Goal: Task Accomplishment & Management: Use online tool/utility

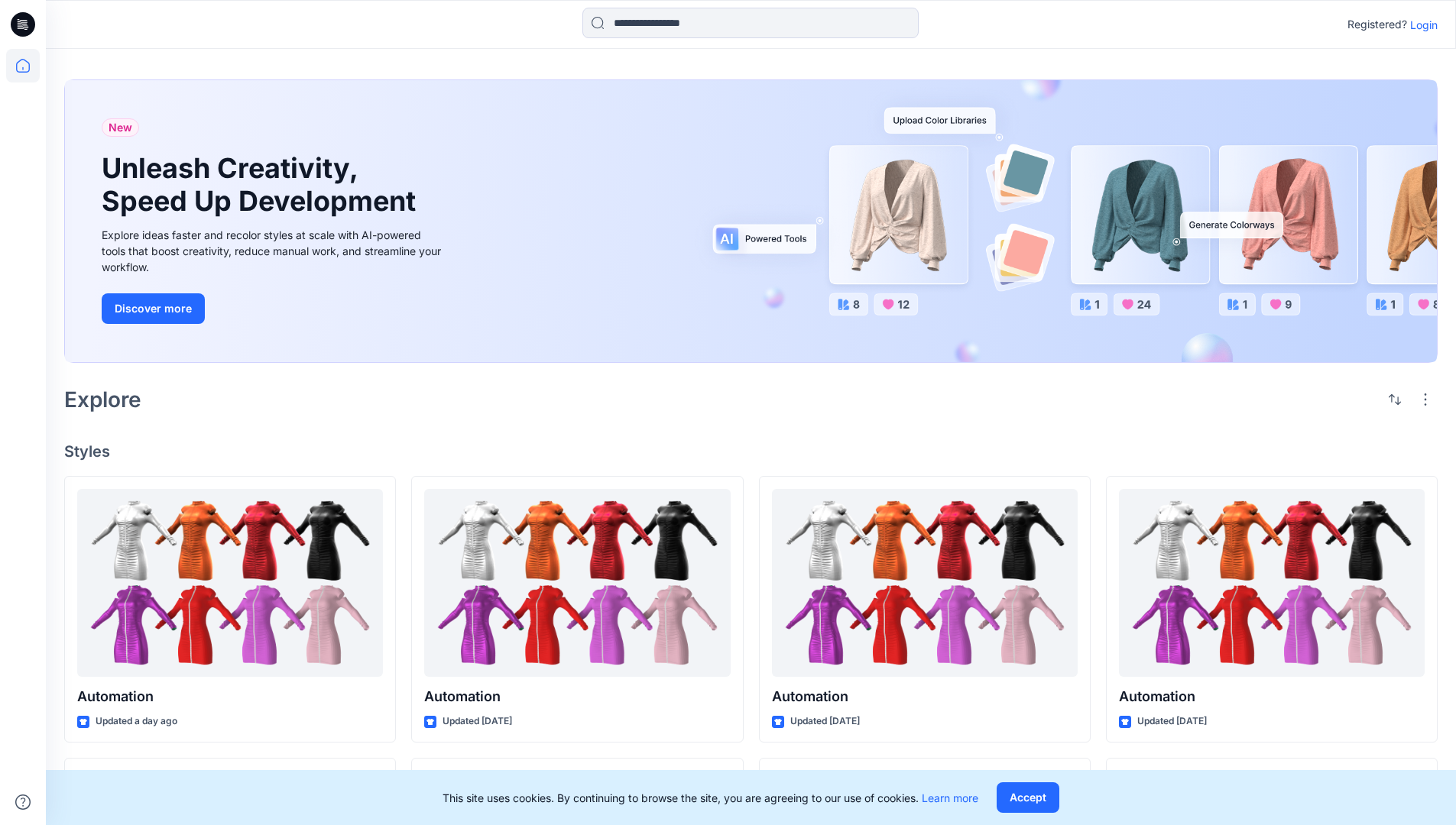
click at [1420, 24] on p "Login" at bounding box center [1423, 24] width 28 height 16
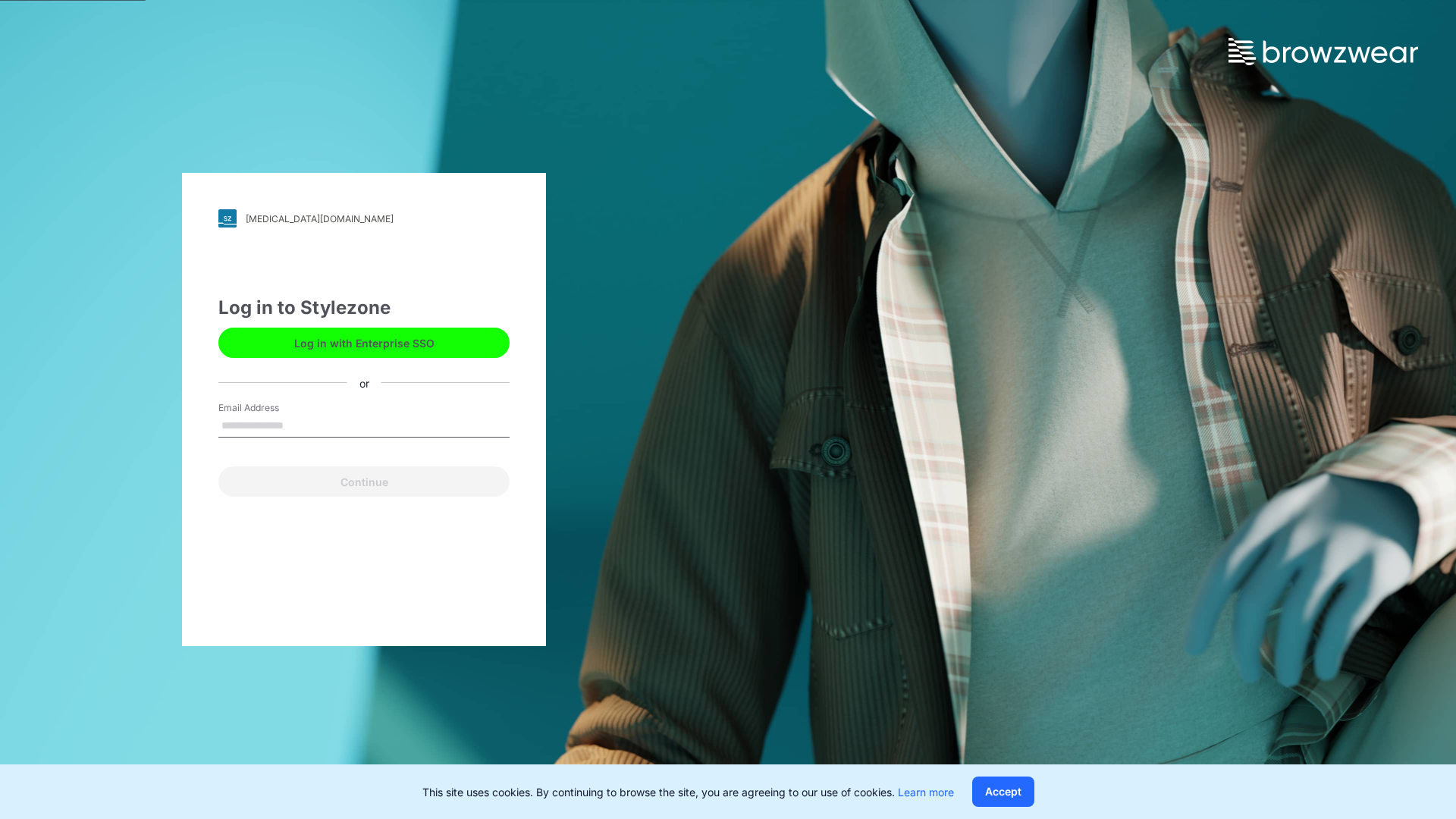
click at [300, 425] on input "Email Address" at bounding box center [364, 426] width 292 height 22
type input "**********"
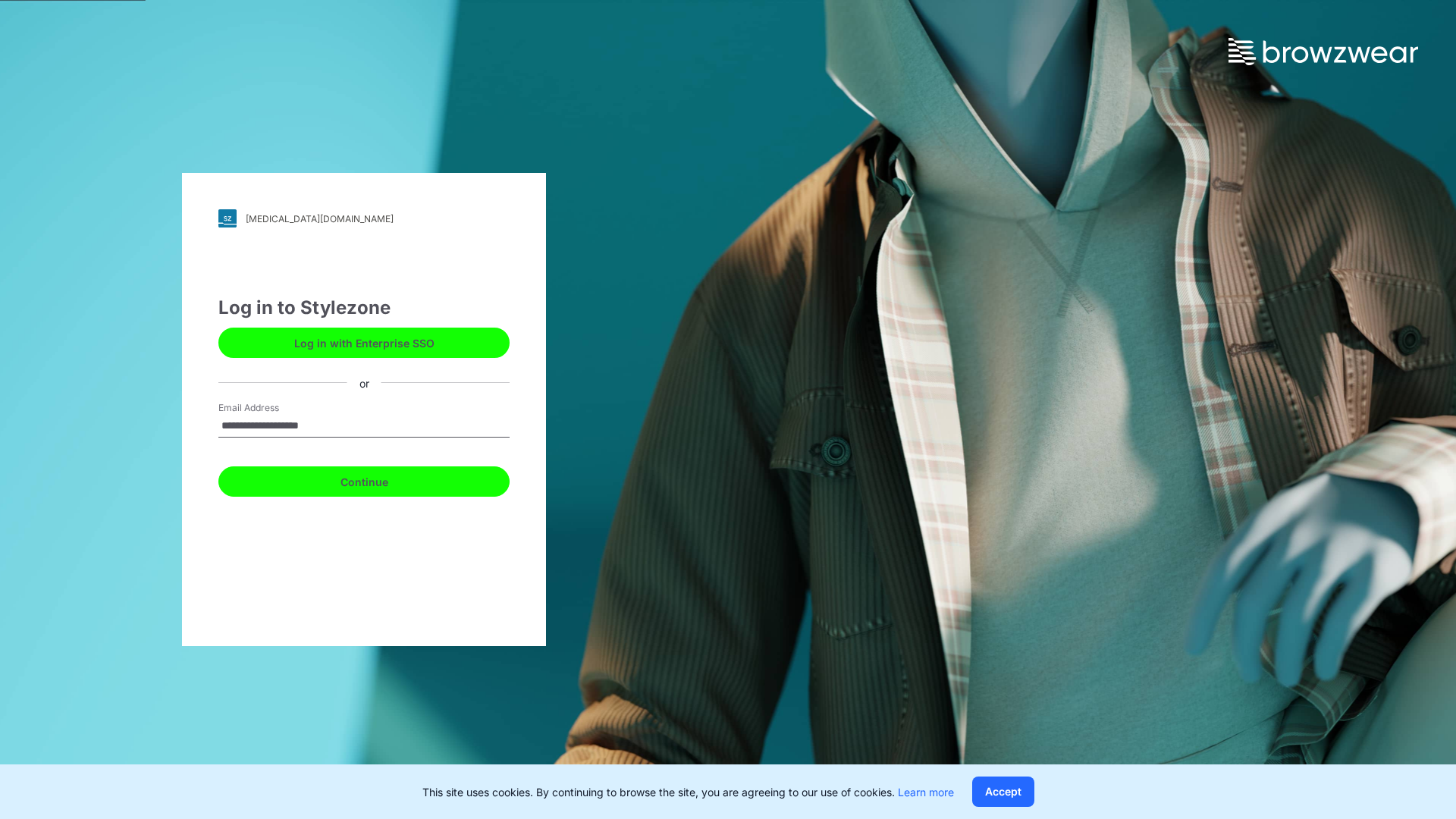
click at [381, 479] on button "Continue" at bounding box center [364, 481] width 292 height 31
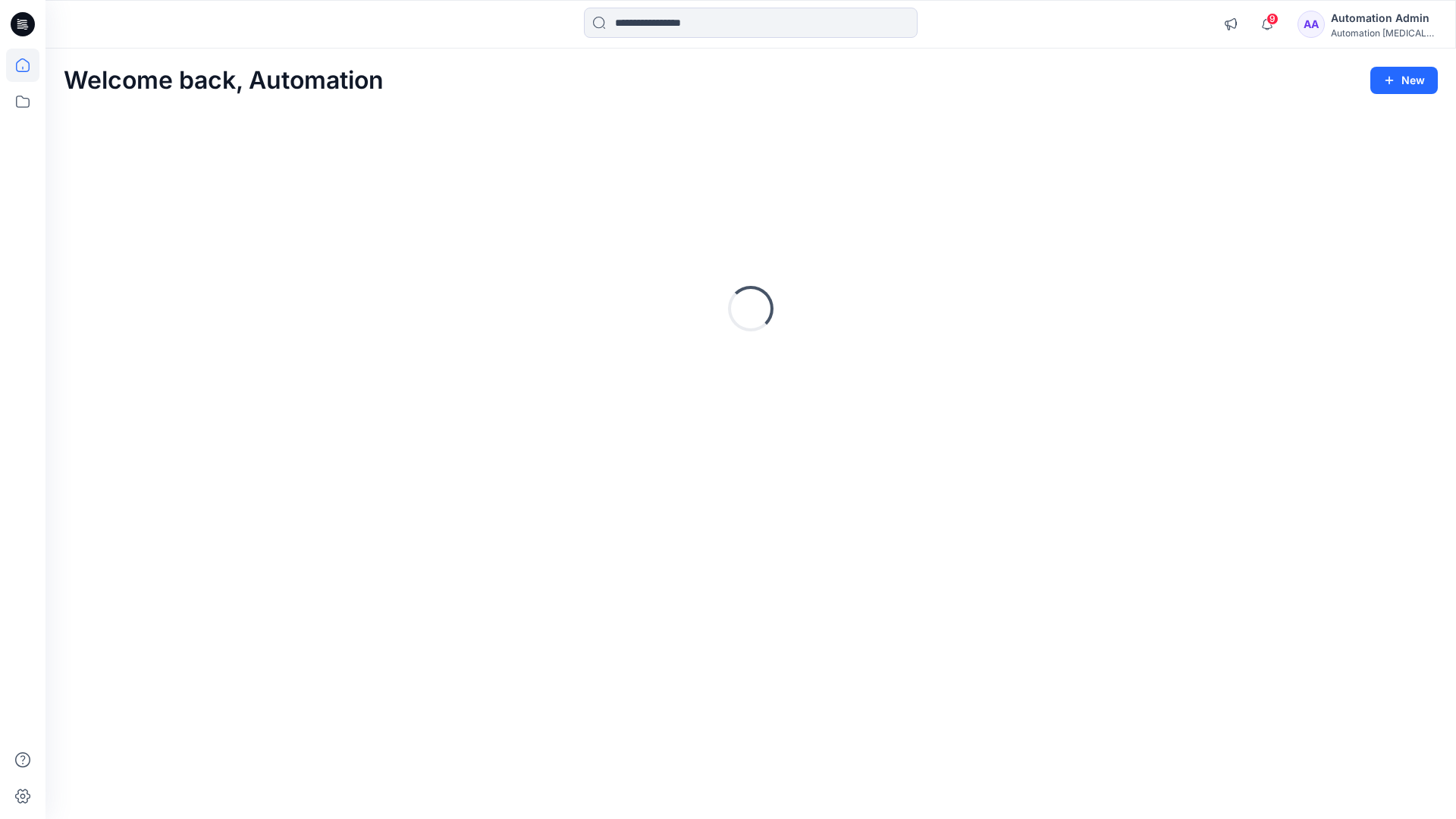
click at [29, 65] on icon at bounding box center [22, 65] width 13 height 13
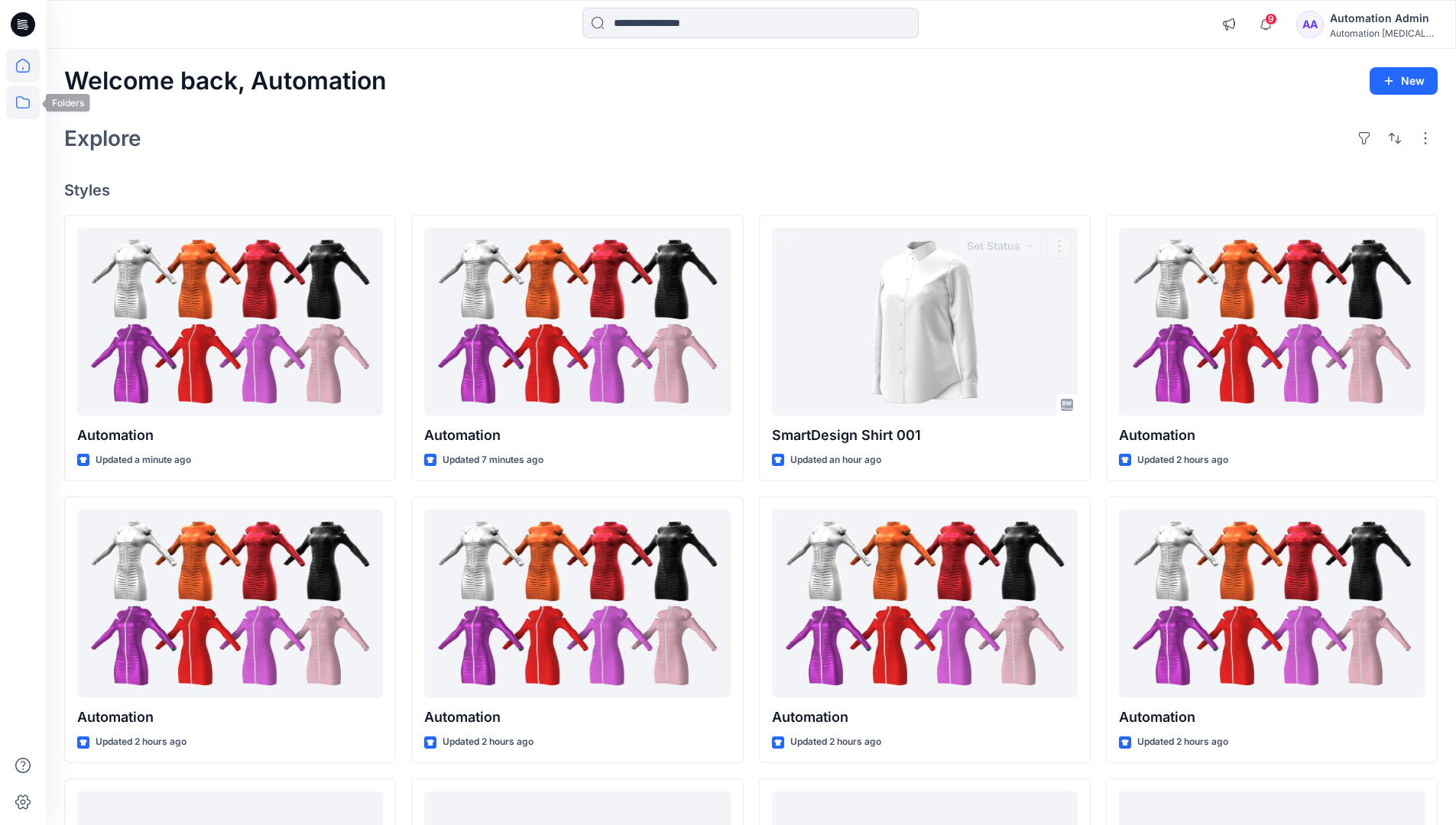
click at [24, 104] on icon at bounding box center [23, 103] width 33 height 33
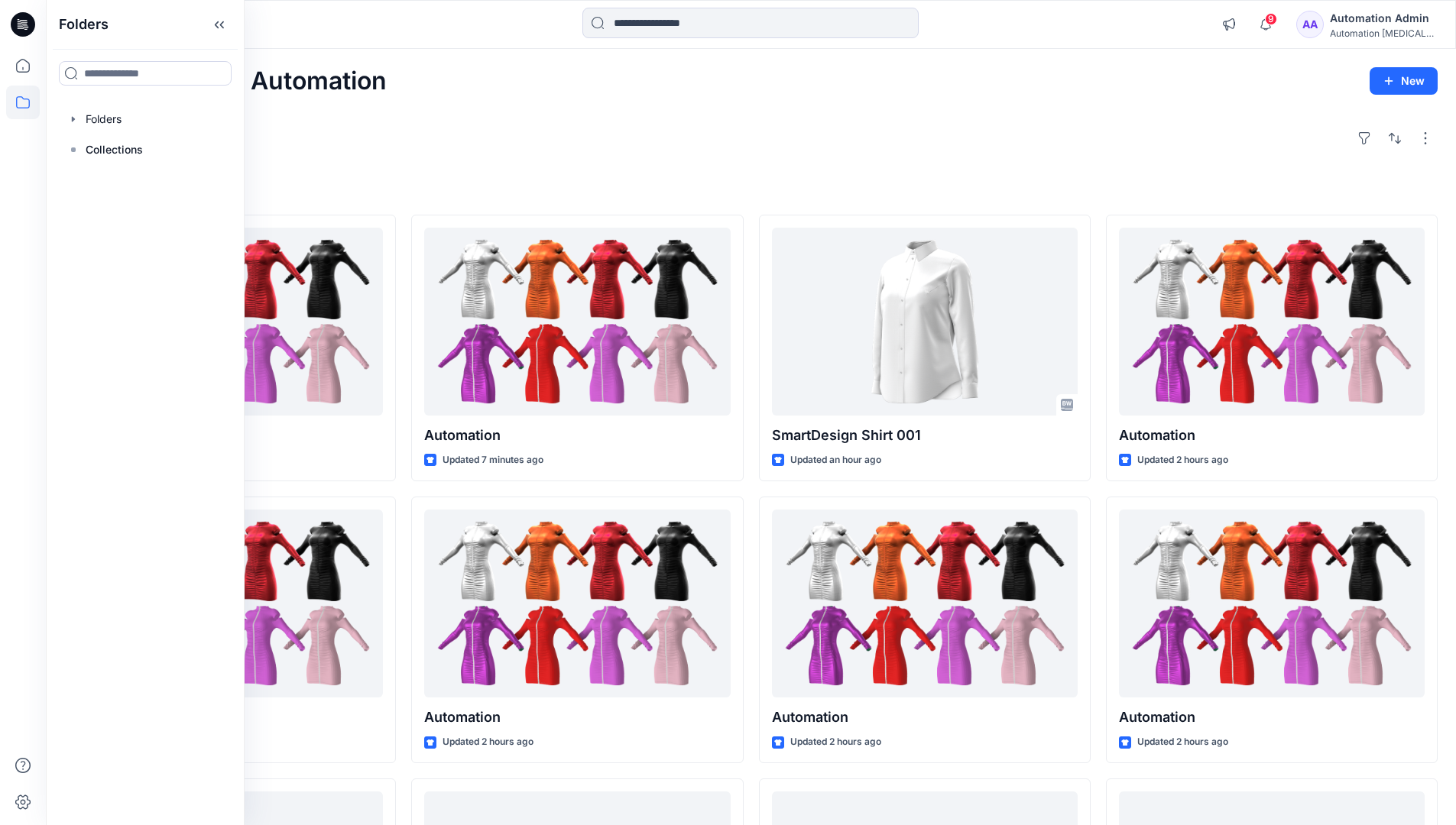
click at [109, 113] on div at bounding box center [145, 119] width 174 height 31
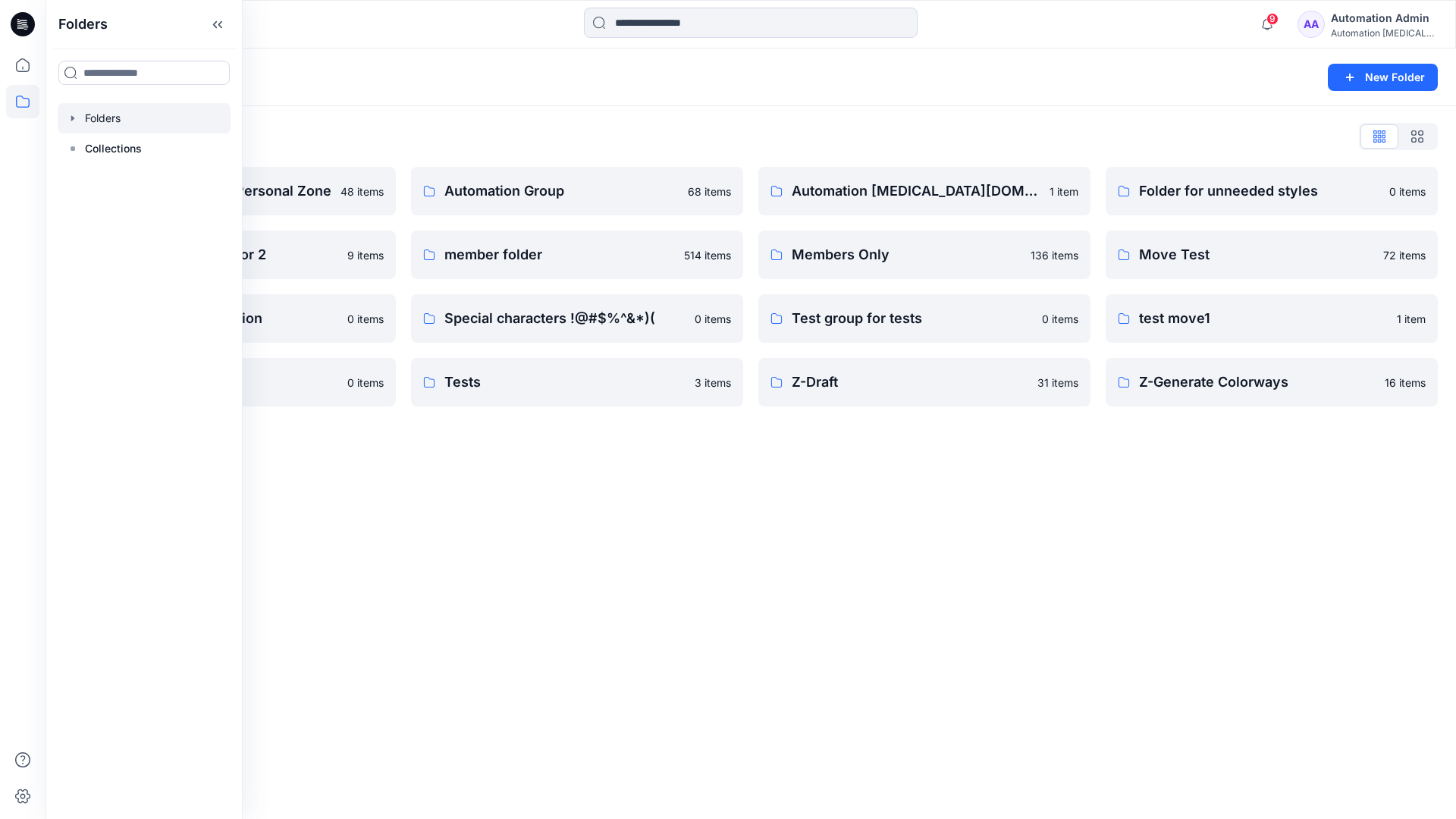
click at [403, 347] on div "Automation Admin's Personal Zone 48 items Group With 1 Moderator 2 9 items Root…" at bounding box center [751, 286] width 1375 height 239
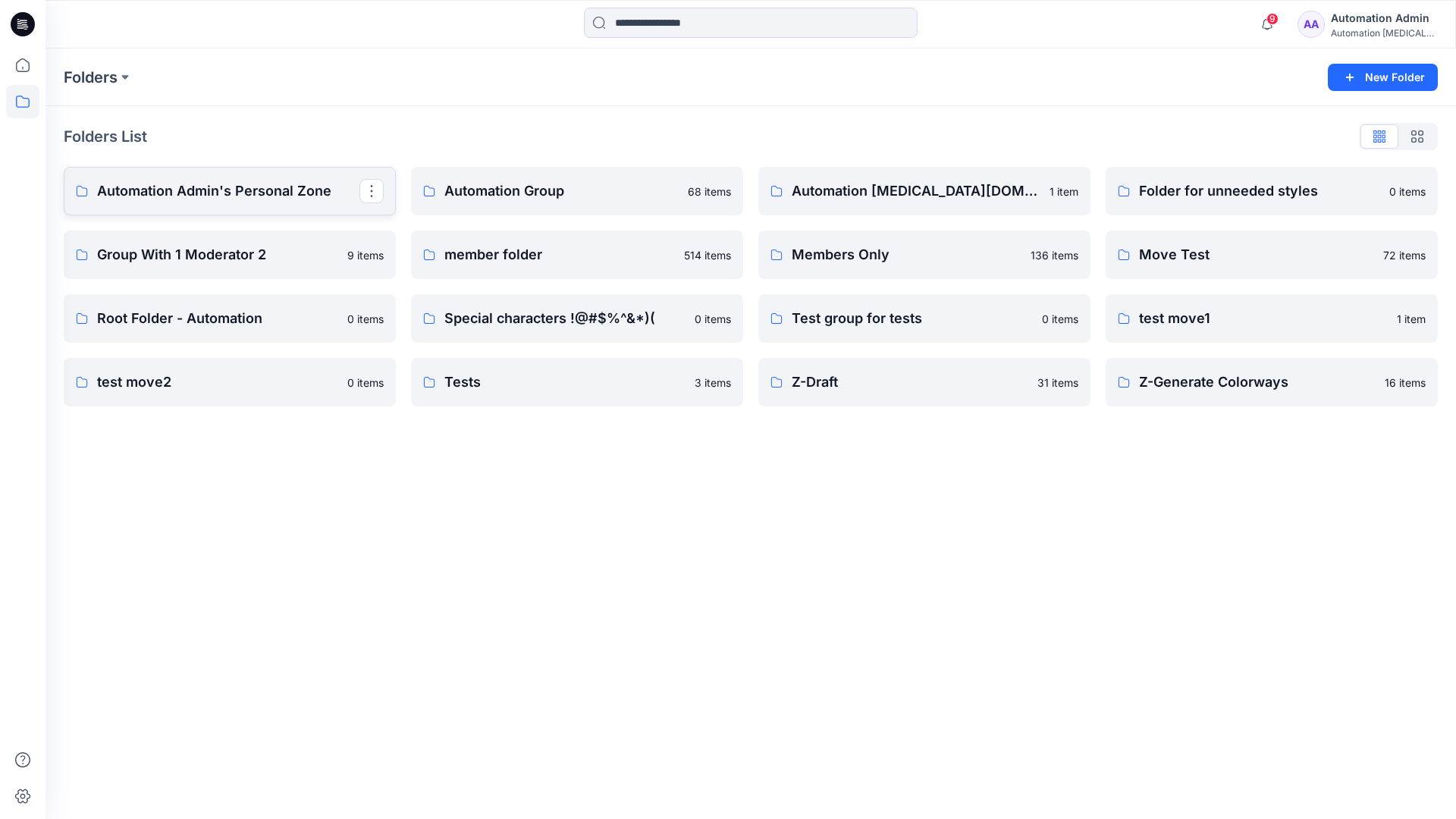
click at [261, 188] on p "Automation Admin's Personal Zone" at bounding box center [228, 191] width 263 height 22
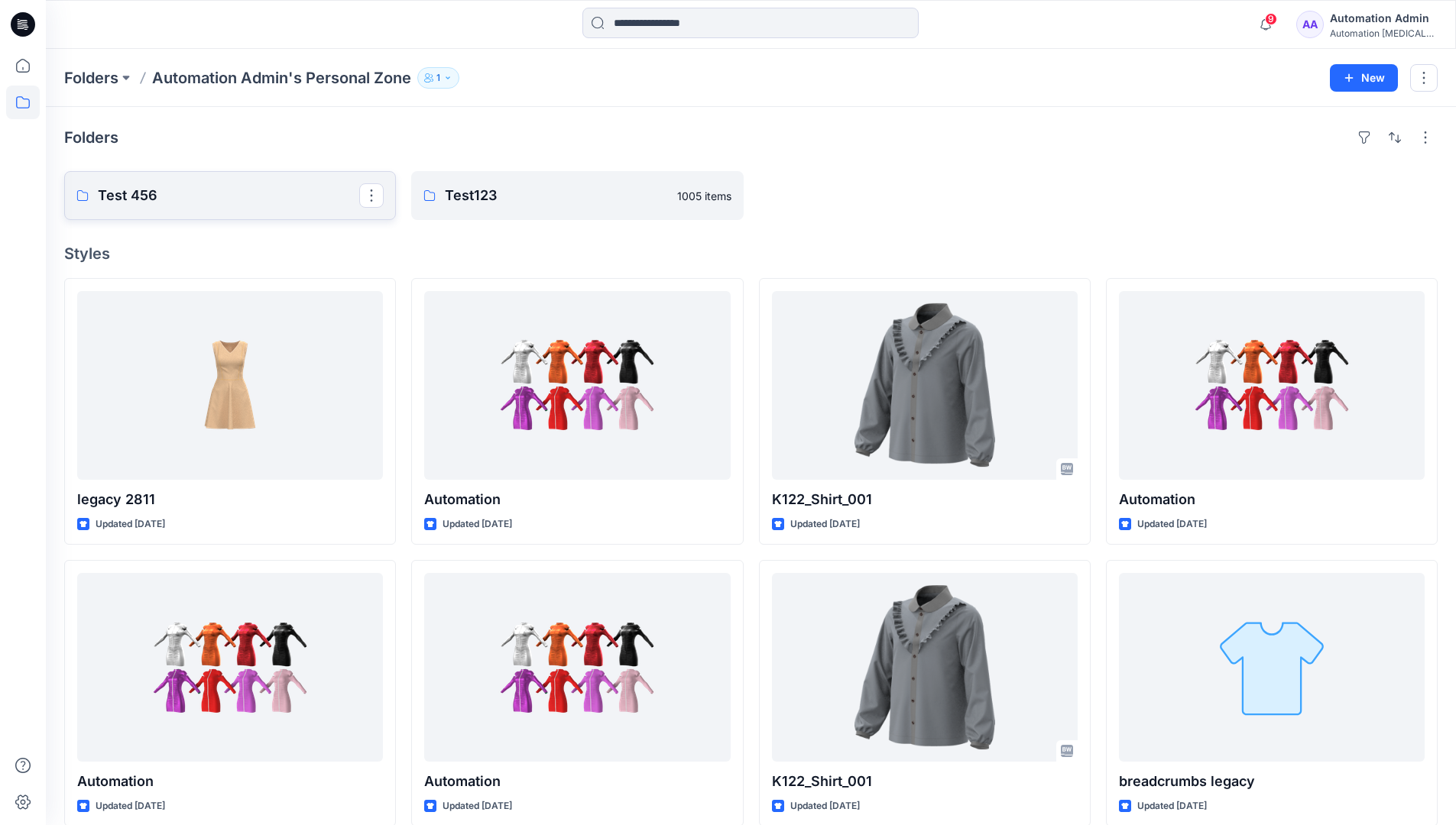
click at [144, 194] on p "Test 456" at bounding box center [228, 196] width 261 height 22
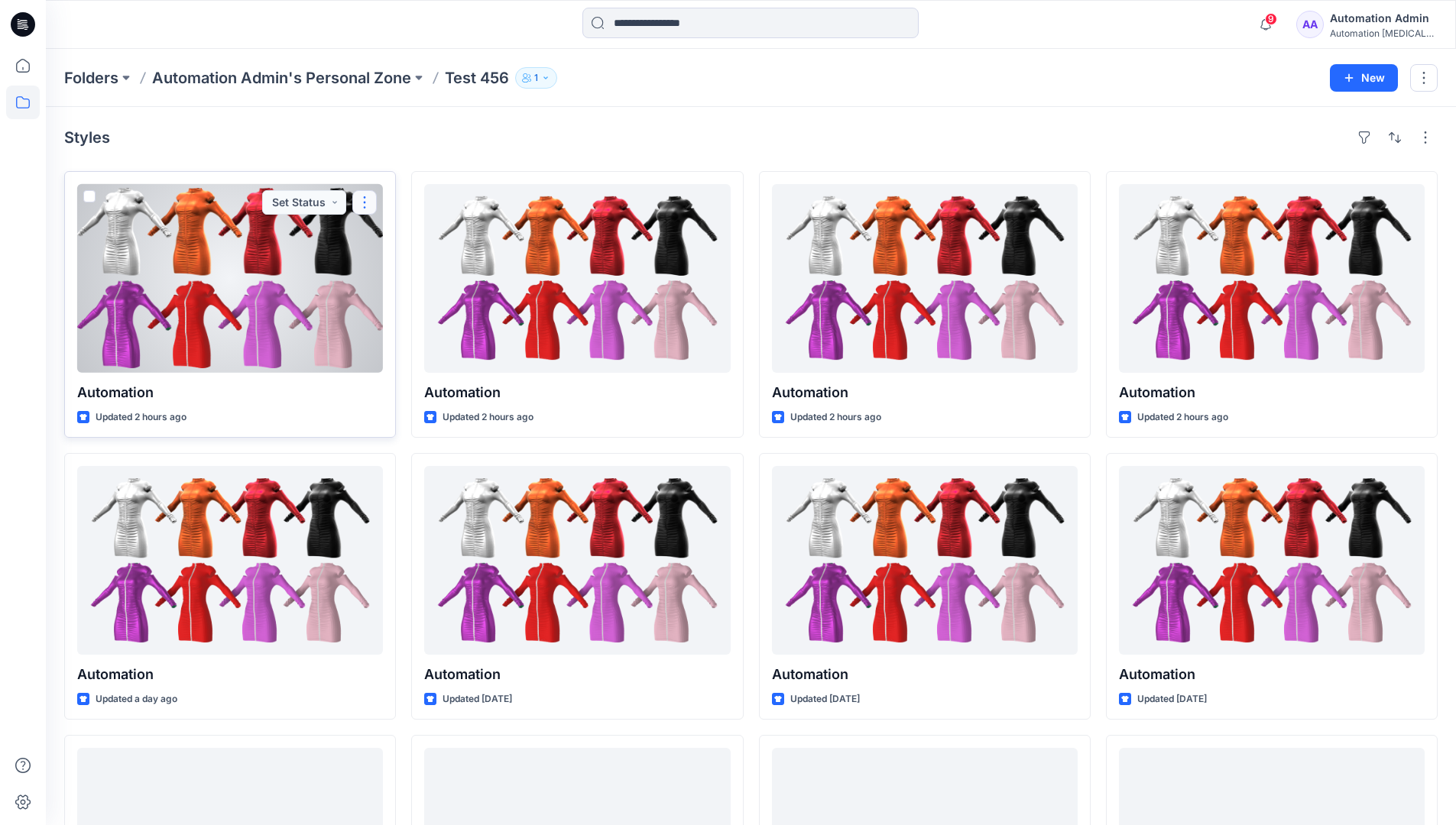
click at [365, 199] on button "button" at bounding box center [364, 202] width 24 height 24
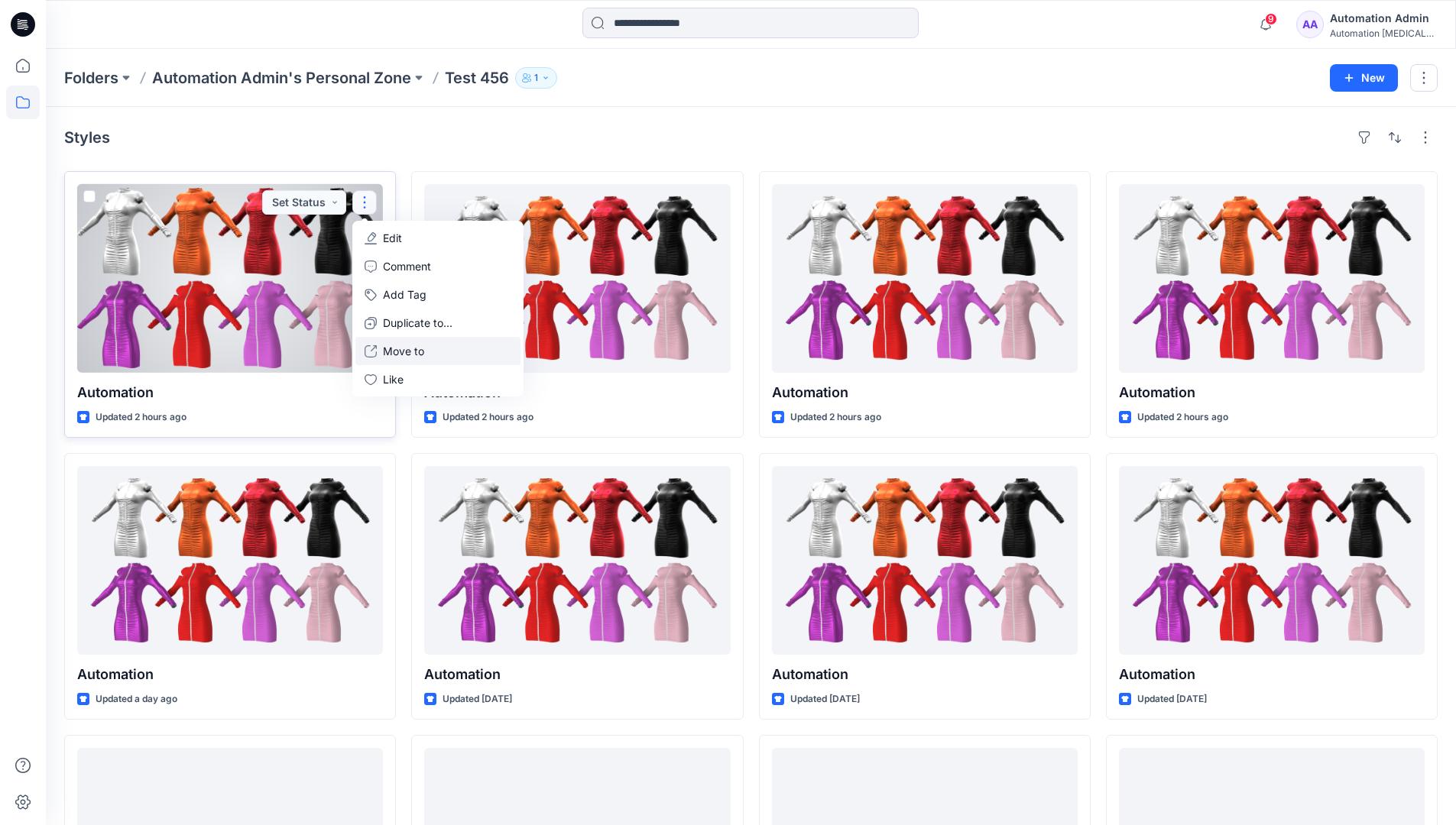
click at [409, 356] on p "Move to" at bounding box center [403, 350] width 41 height 16
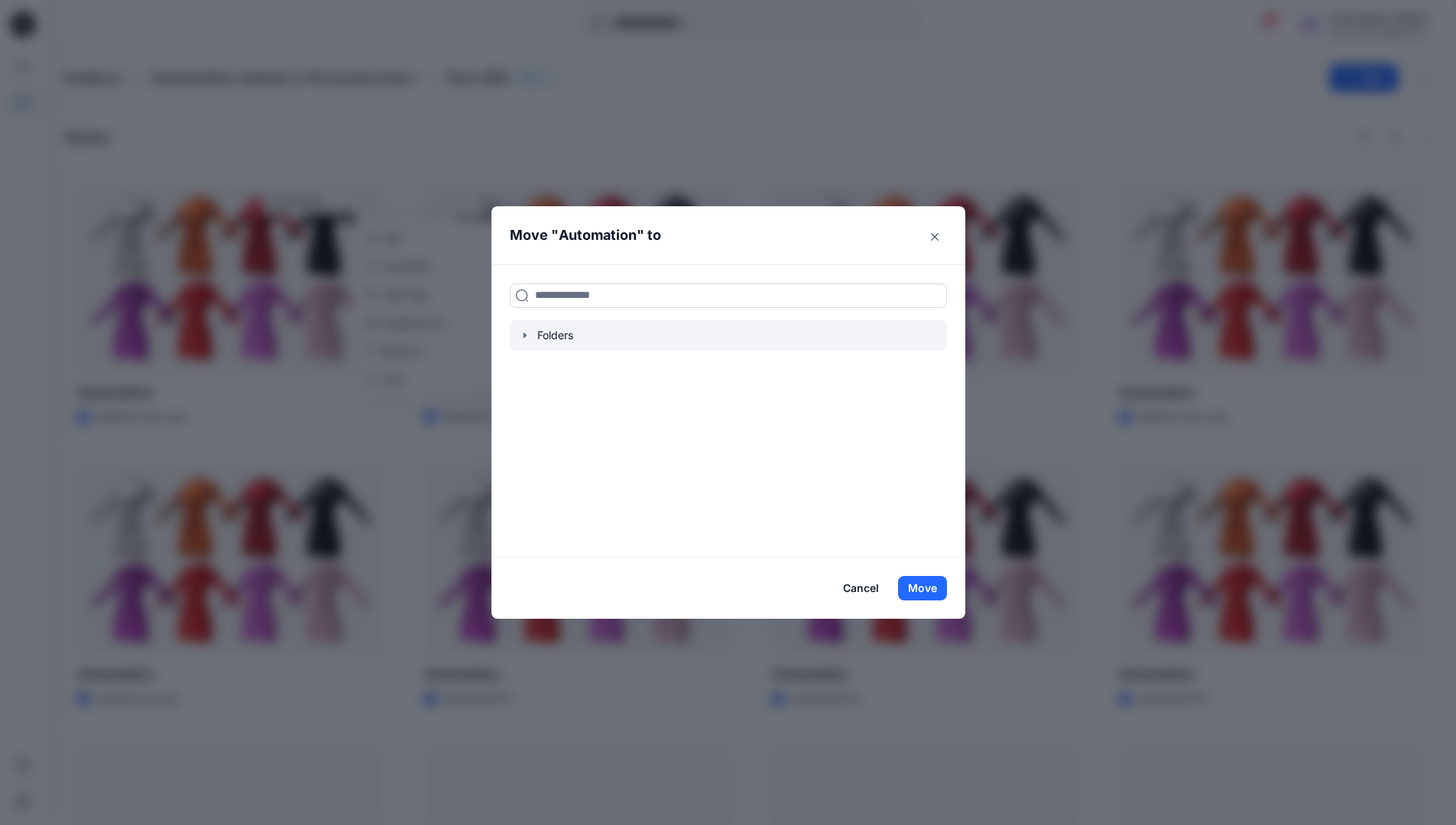
click at [526, 335] on icon "button" at bounding box center [524, 335] width 3 height 5
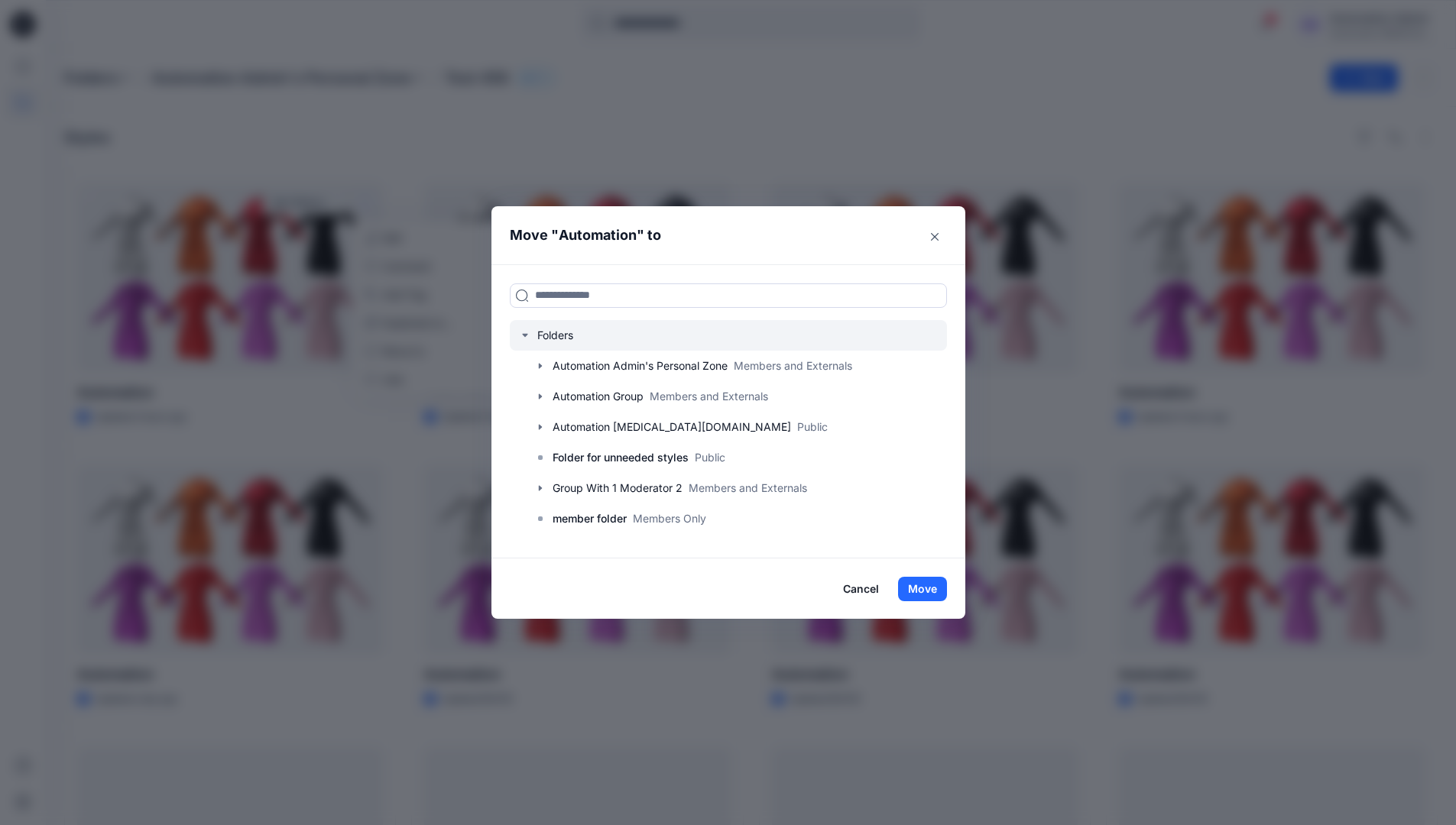
scroll to position [150, 0]
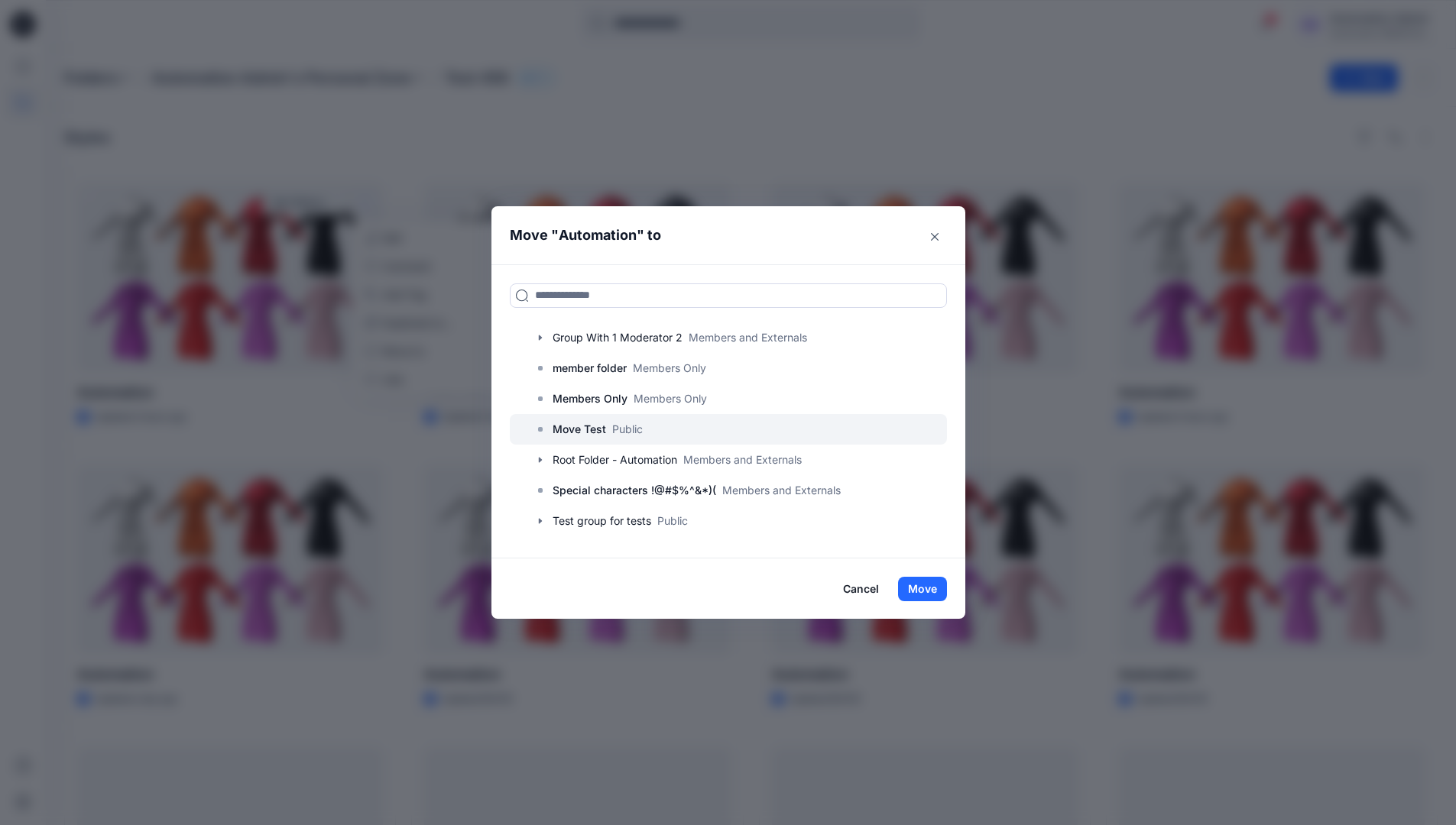
click at [593, 429] on p "Move Test" at bounding box center [579, 430] width 53 height 18
click at [929, 585] on button "Move" at bounding box center [922, 588] width 49 height 24
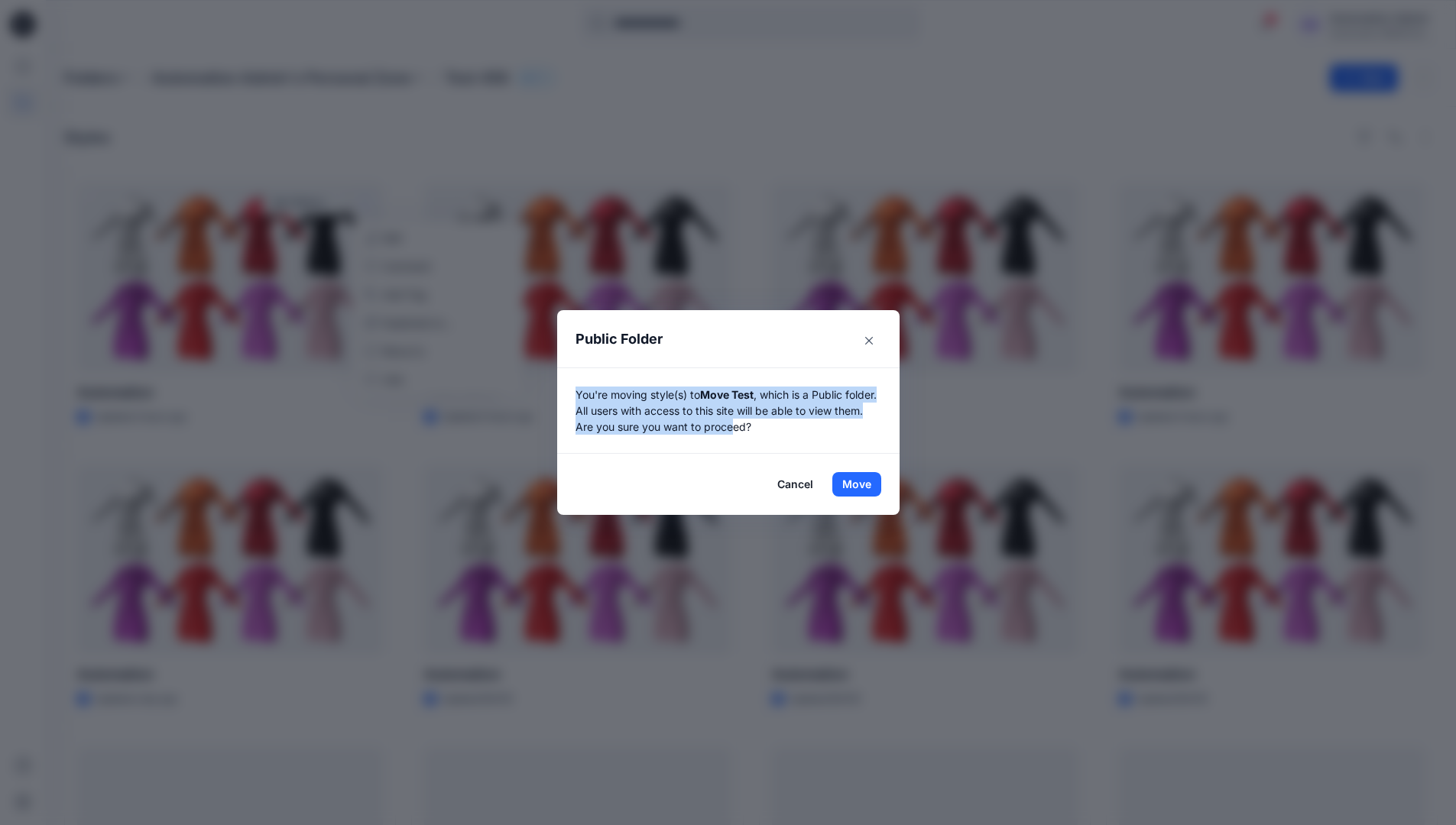
drag, startPoint x: 929, startPoint y: 585, endPoint x: 768, endPoint y: 423, distance: 228.4
click at [768, 423] on p "You're moving style(s) to Move Test , which is a Public folder. All users with …" at bounding box center [728, 410] width 305 height 48
click at [862, 485] on button "Move" at bounding box center [856, 484] width 49 height 24
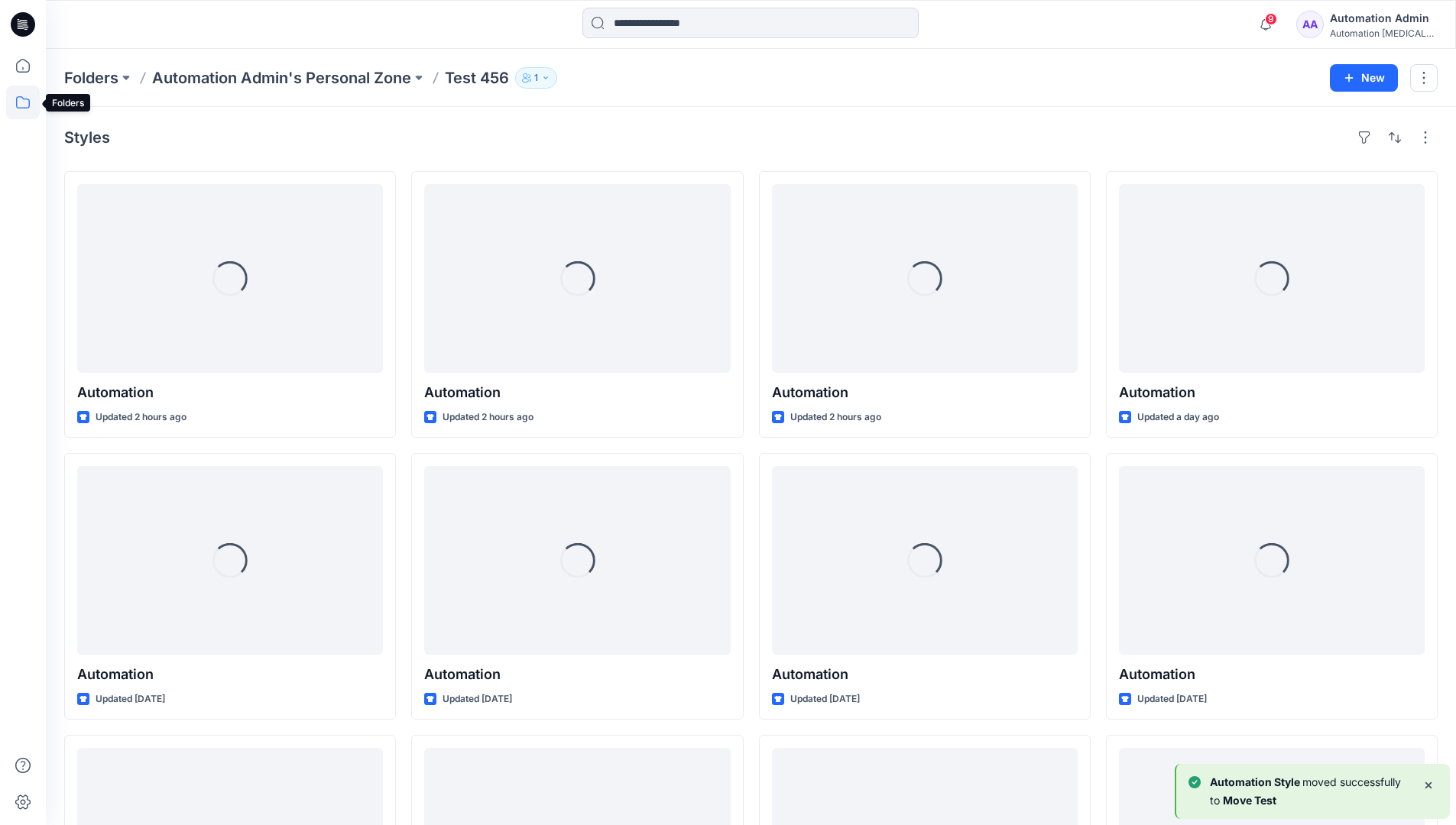
click at [16, 100] on icon at bounding box center [23, 103] width 33 height 33
